Goal: Information Seeking & Learning: Learn about a topic

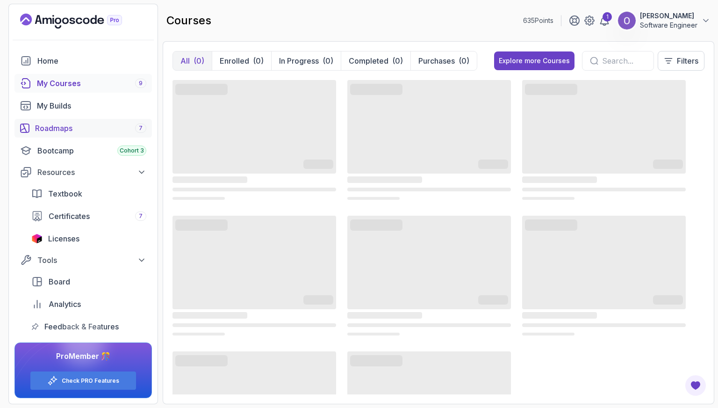
click at [111, 134] on link "Roadmaps 7" at bounding box center [82, 128] width 137 height 19
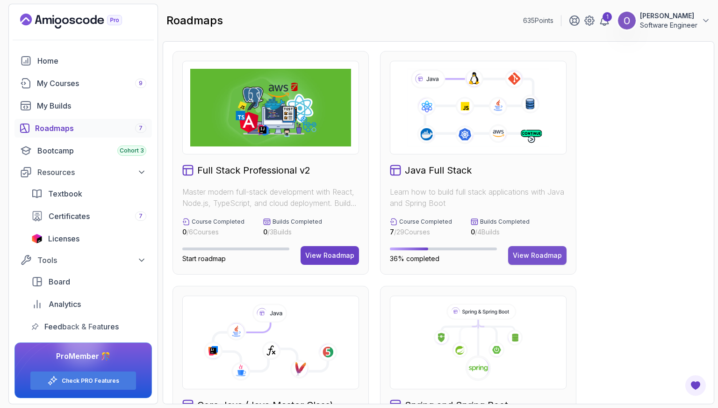
click at [541, 260] on button "View Roadmap" at bounding box center [537, 255] width 58 height 19
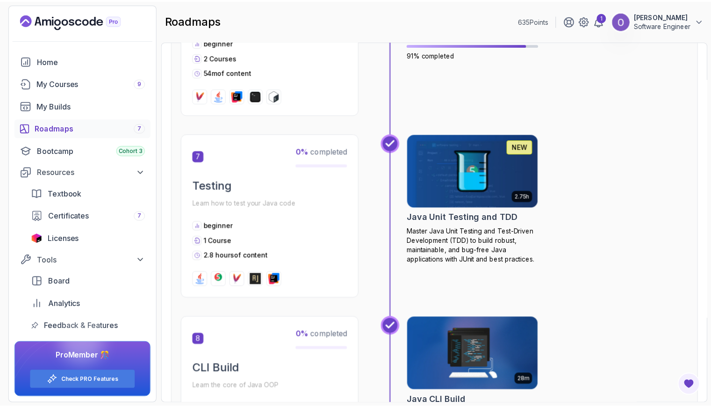
scroll to position [1262, 0]
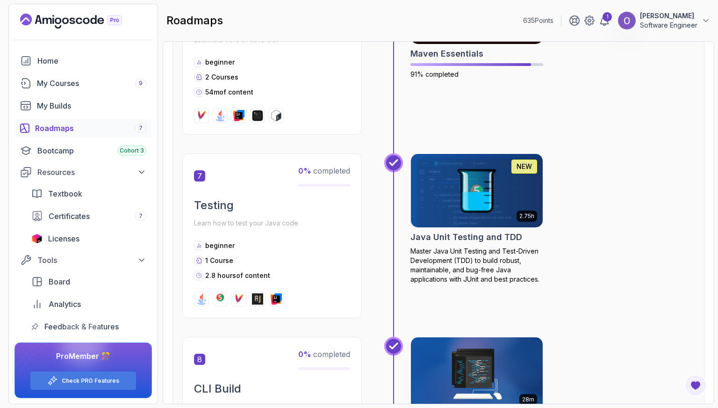
click at [510, 203] on img at bounding box center [477, 191] width 138 height 78
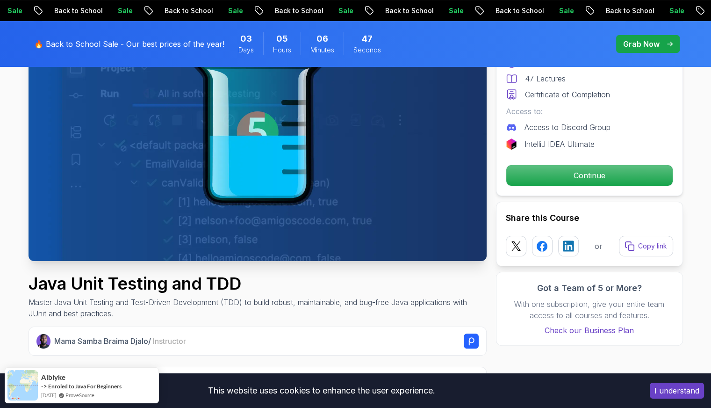
scroll to position [140, 0]
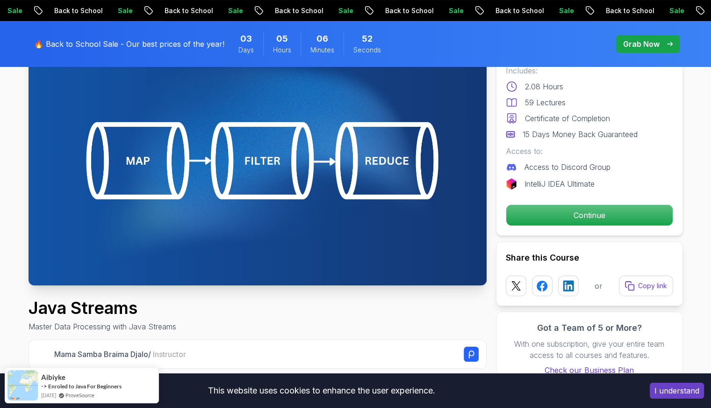
scroll to position [93, 0]
